Goal: Navigation & Orientation: Find specific page/section

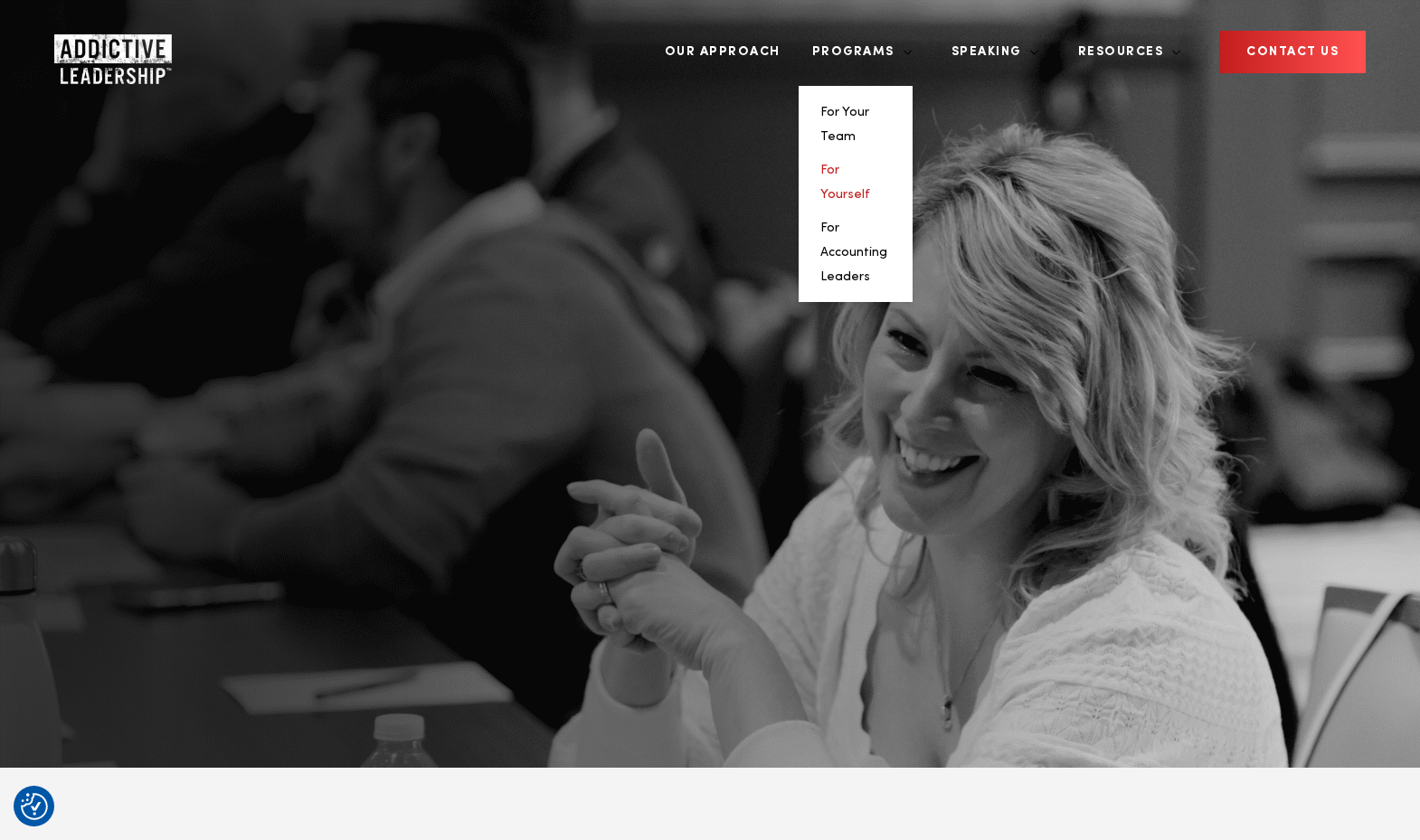
click at [871, 163] on link "For Yourself" at bounding box center [845, 182] width 50 height 37
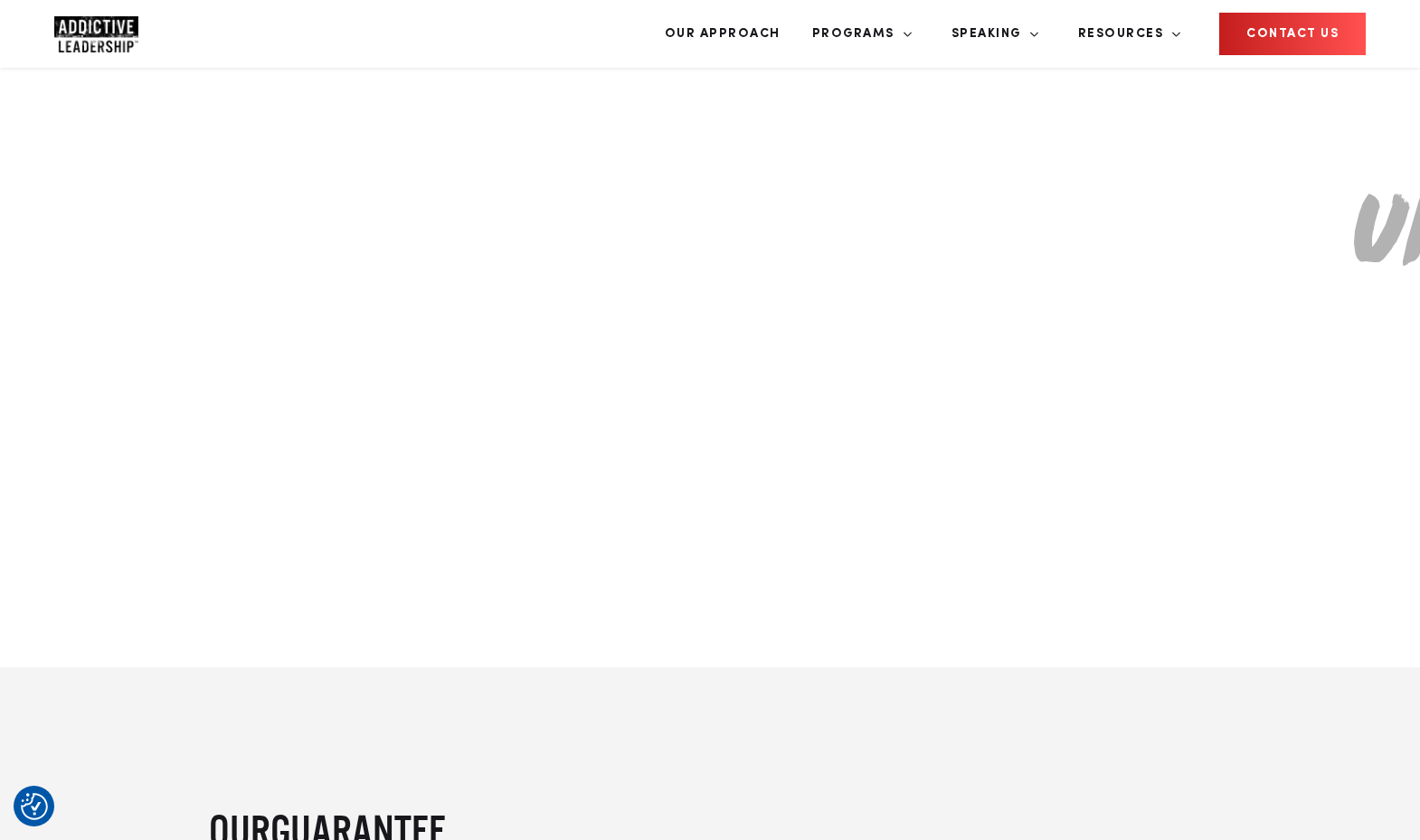
scroll to position [3206, 0]
click at [1028, 88] on link "[PERSON_NAME]" at bounding box center [1011, 94] width 102 height 13
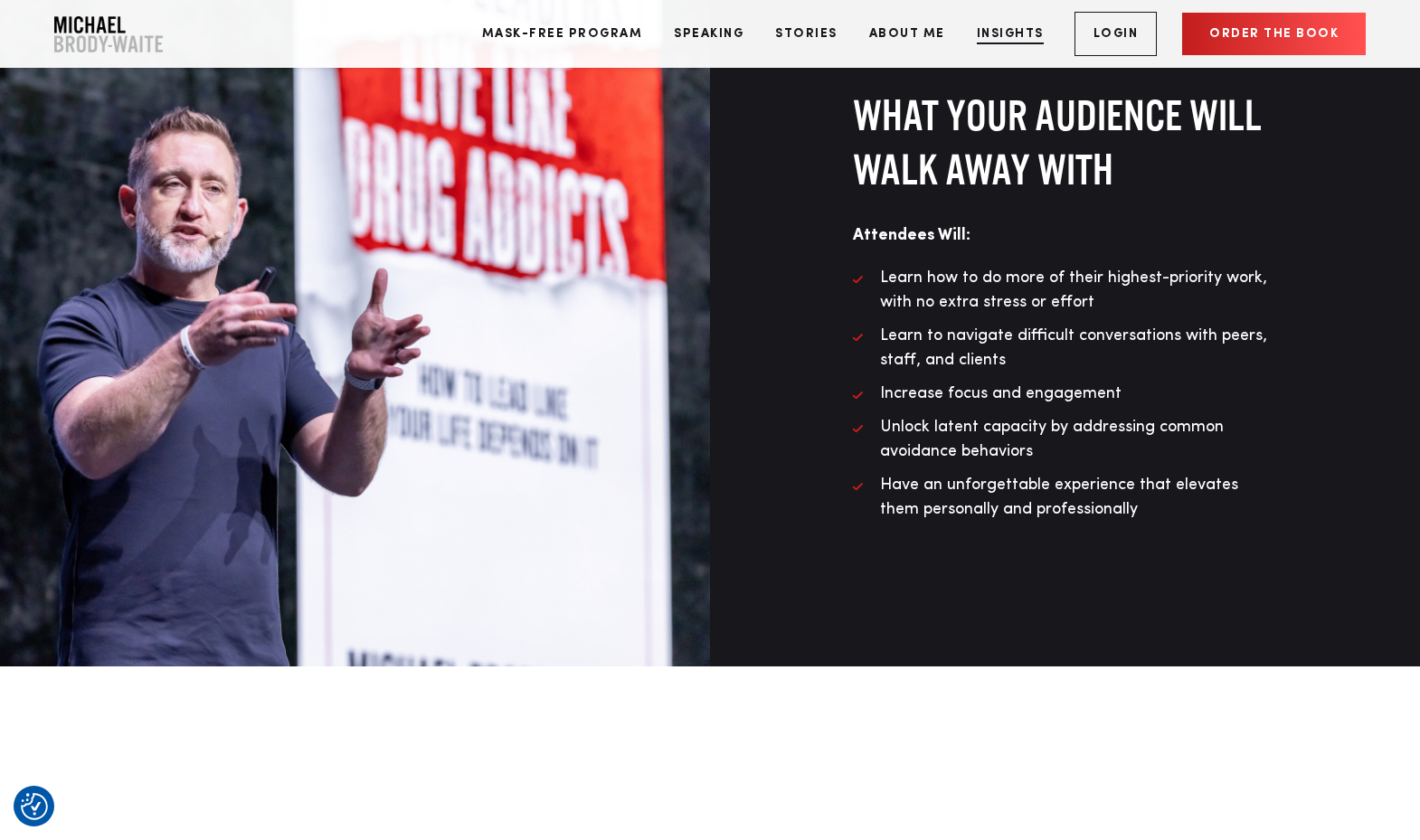
scroll to position [3255, 0]
